Goal: Information Seeking & Learning: Learn about a topic

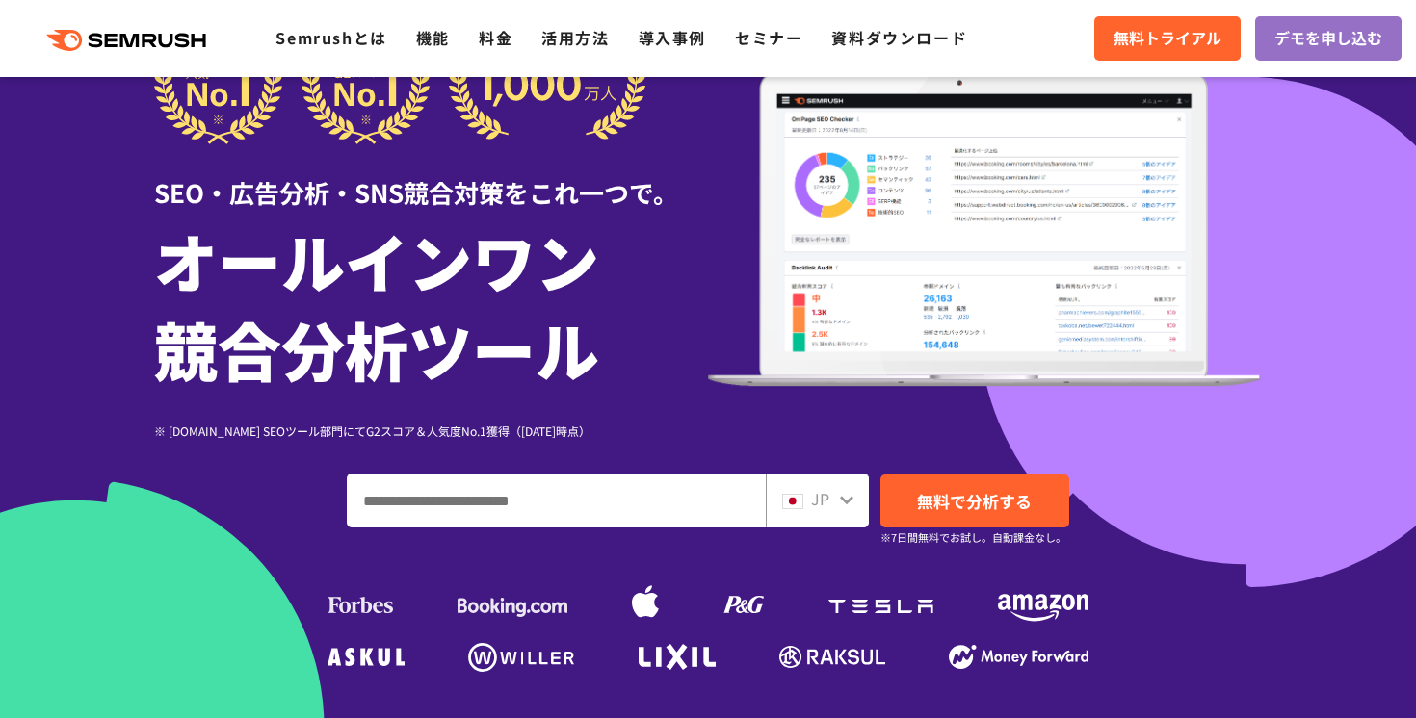
scroll to position [263, 0]
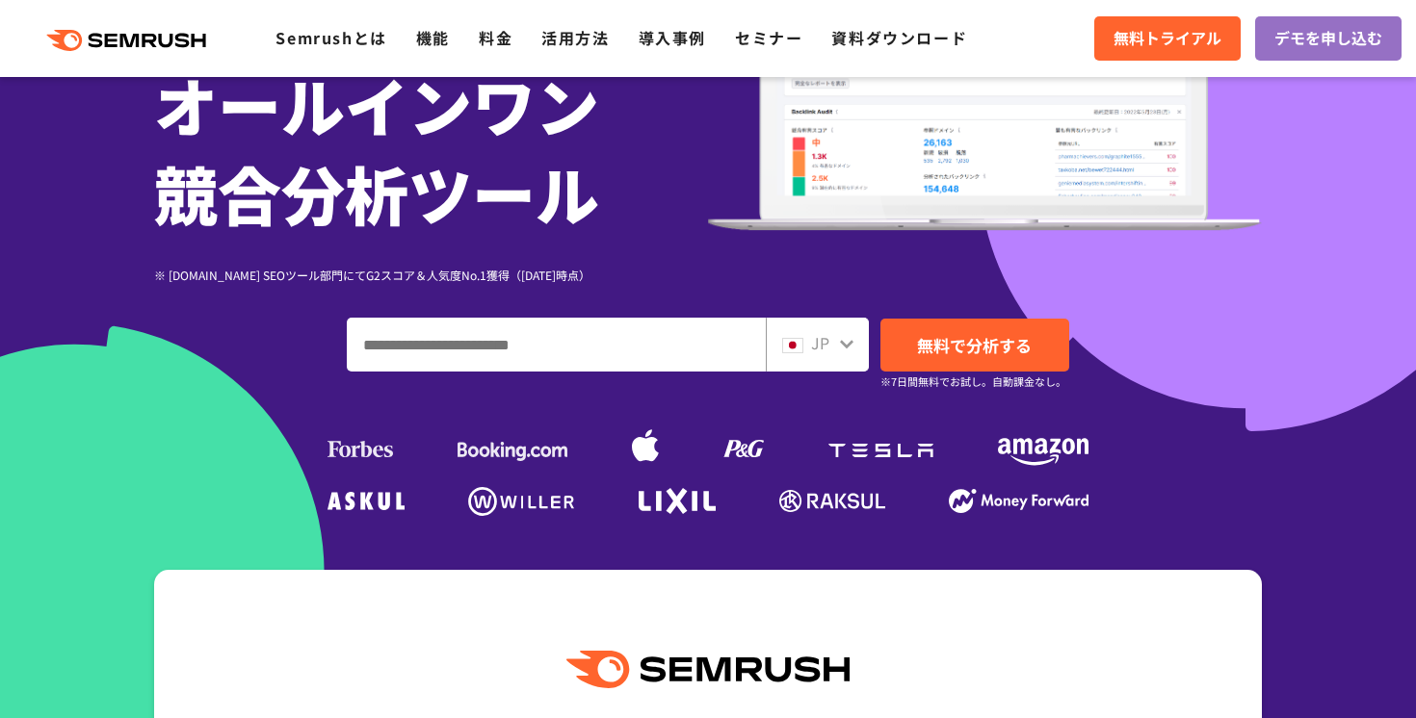
click at [574, 360] on input "ドメイン、キーワードまたはURLを入力してください" at bounding box center [556, 345] width 417 height 52
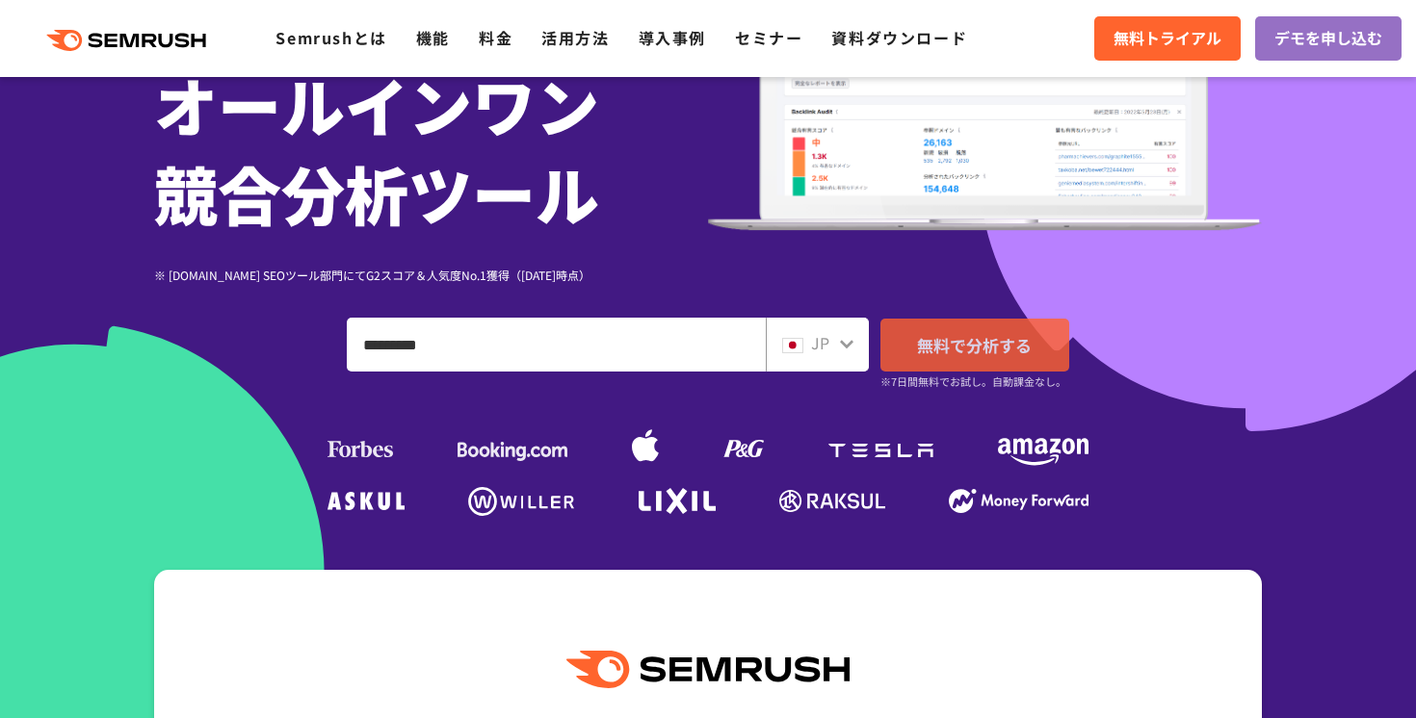
type input "*********"
click at [980, 348] on span "無料で分析する" at bounding box center [974, 345] width 115 height 24
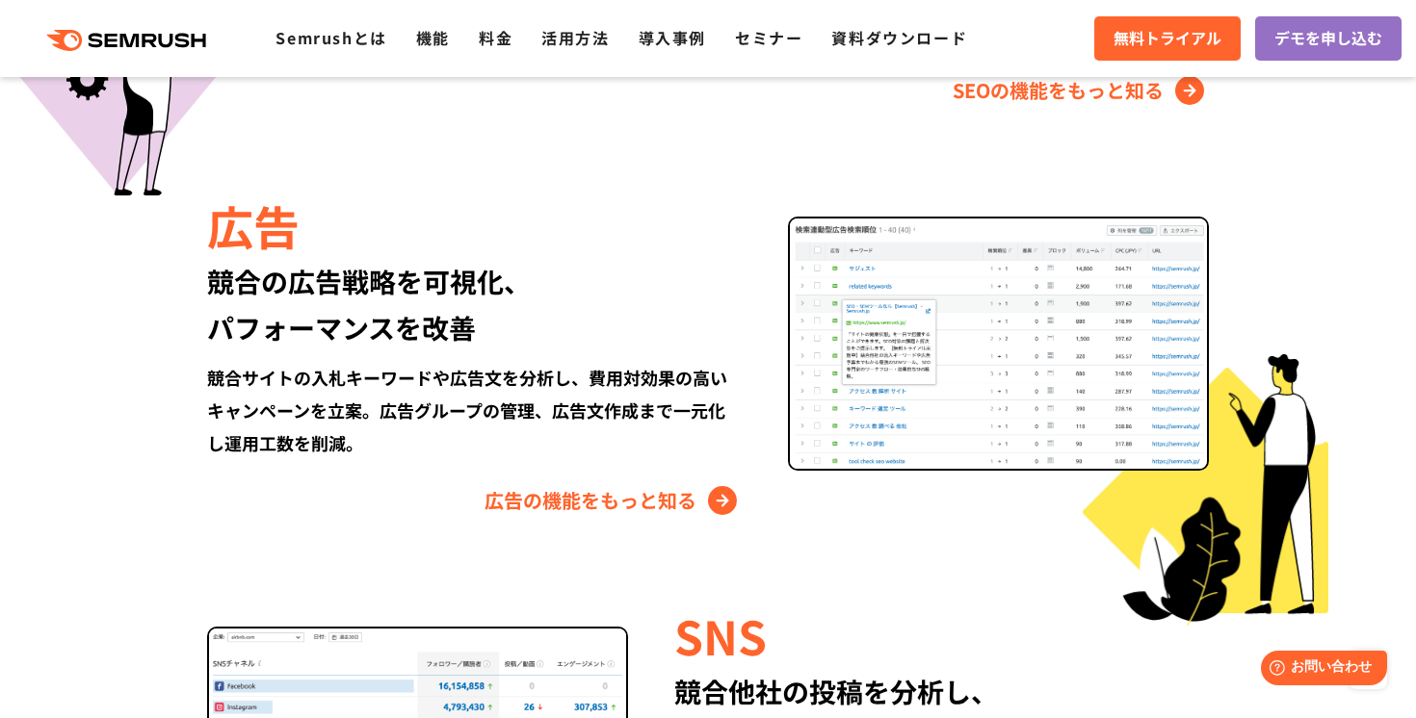
scroll to position [2152, 0]
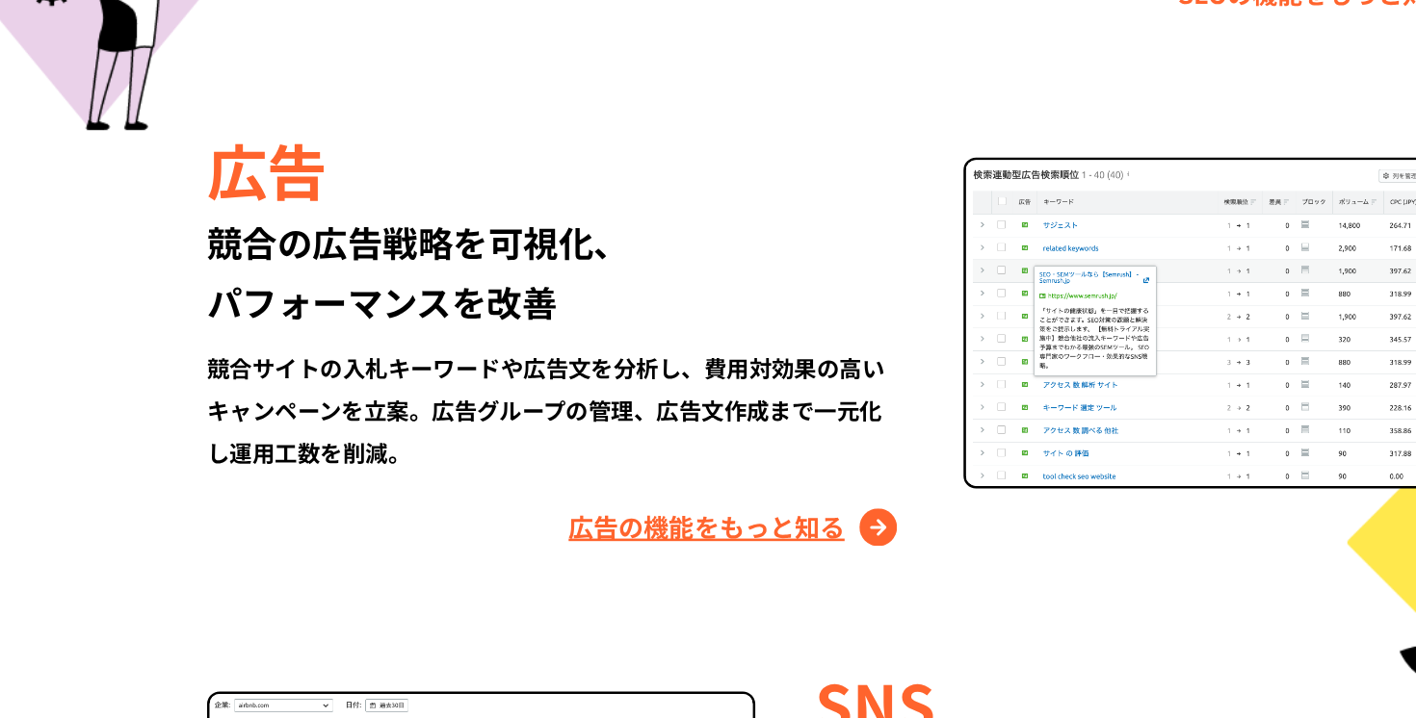
click at [635, 508] on link "広告の機能をもっと知る" at bounding box center [612, 498] width 257 height 31
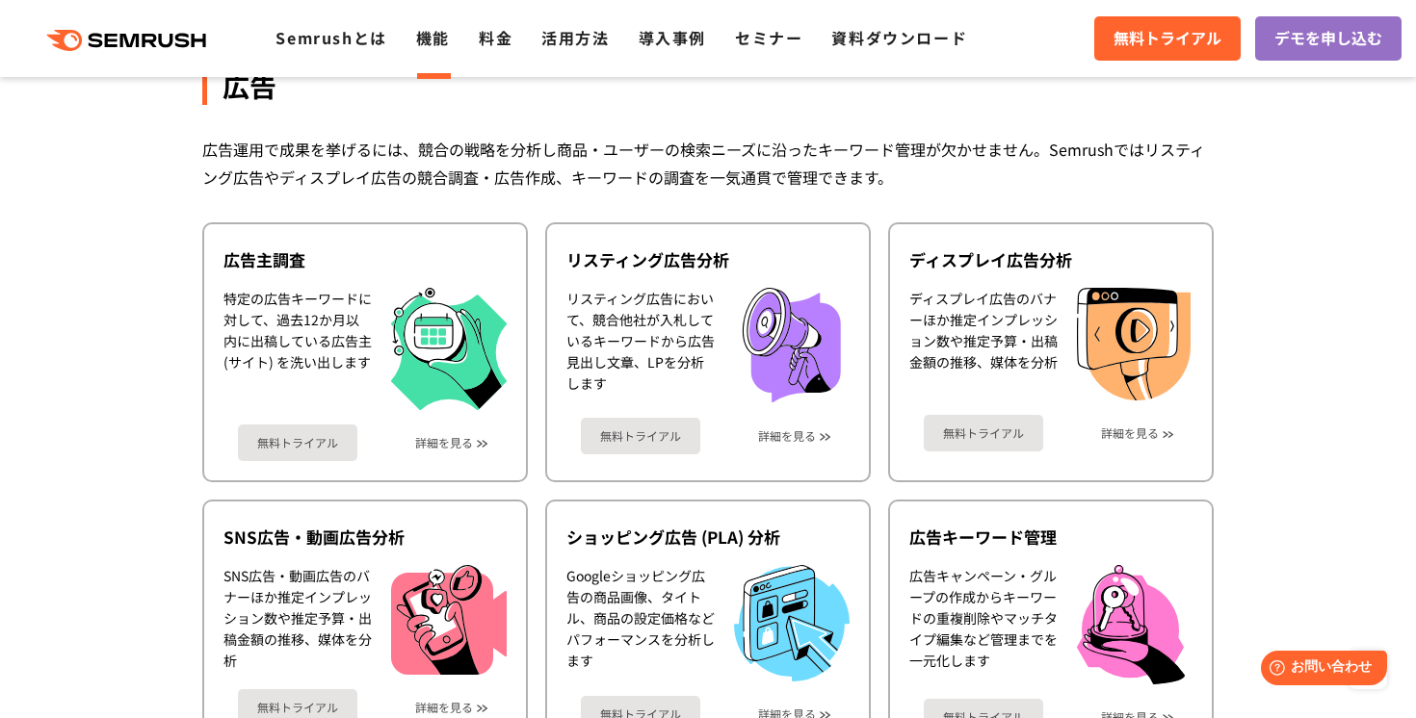
scroll to position [1745, 0]
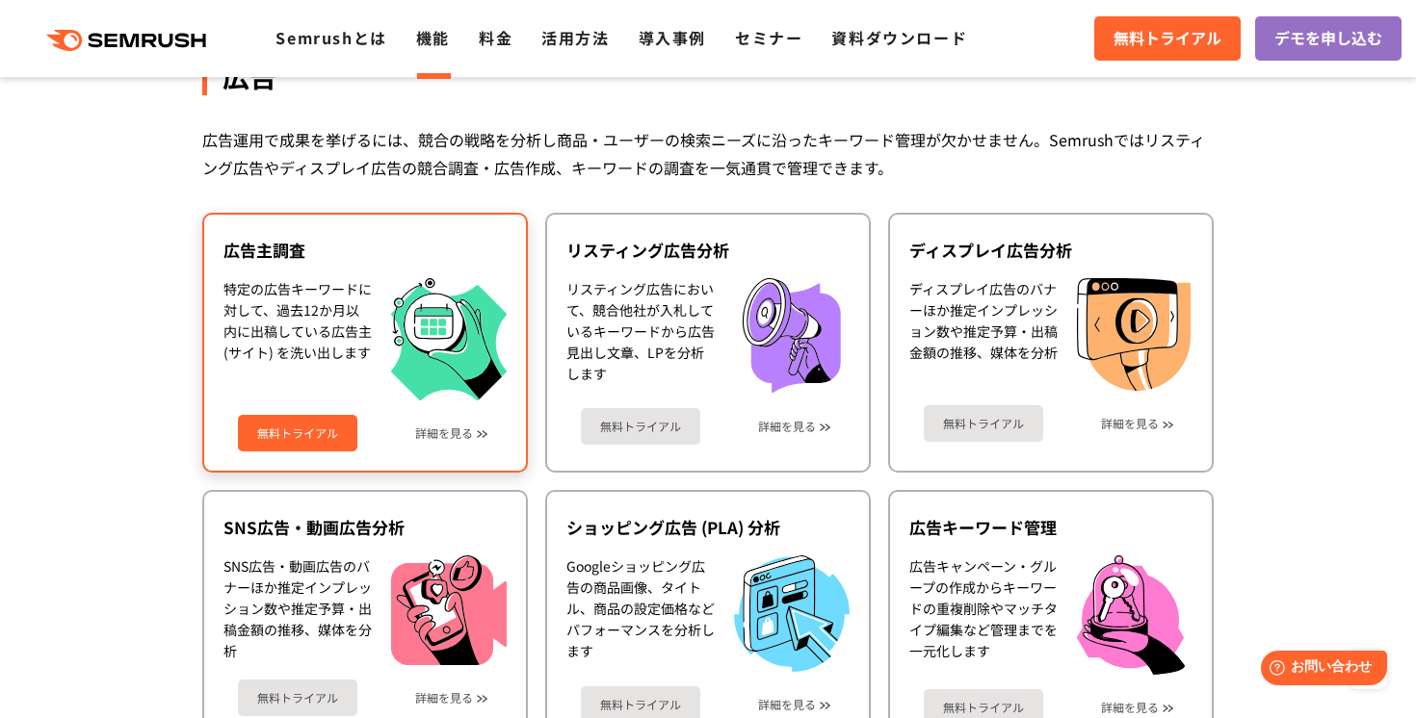
click at [431, 366] on img at bounding box center [449, 339] width 116 height 122
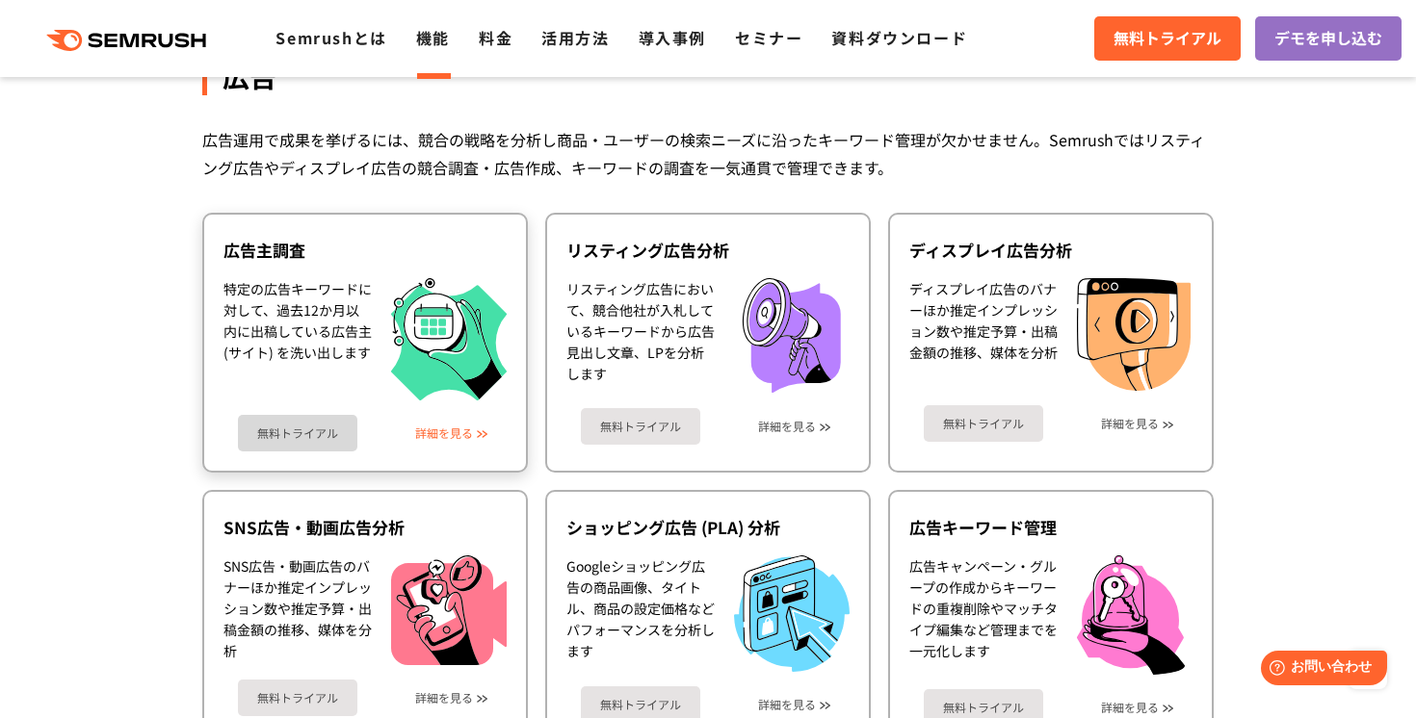
click at [435, 437] on link "詳細を見る" at bounding box center [444, 433] width 58 height 13
